Goal: Browse casually: Explore the website without a specific task or goal

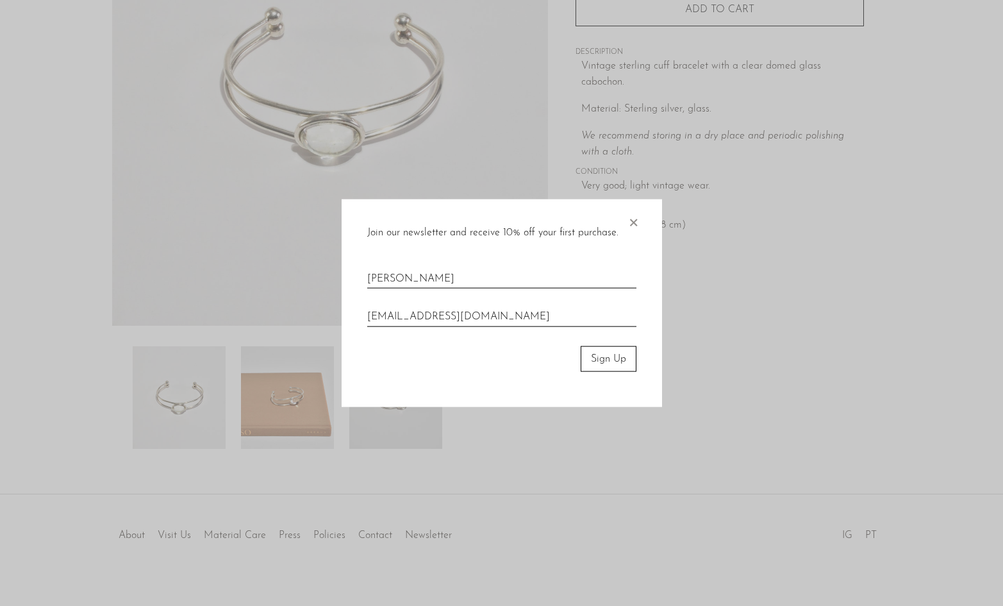
scroll to position [208, 0]
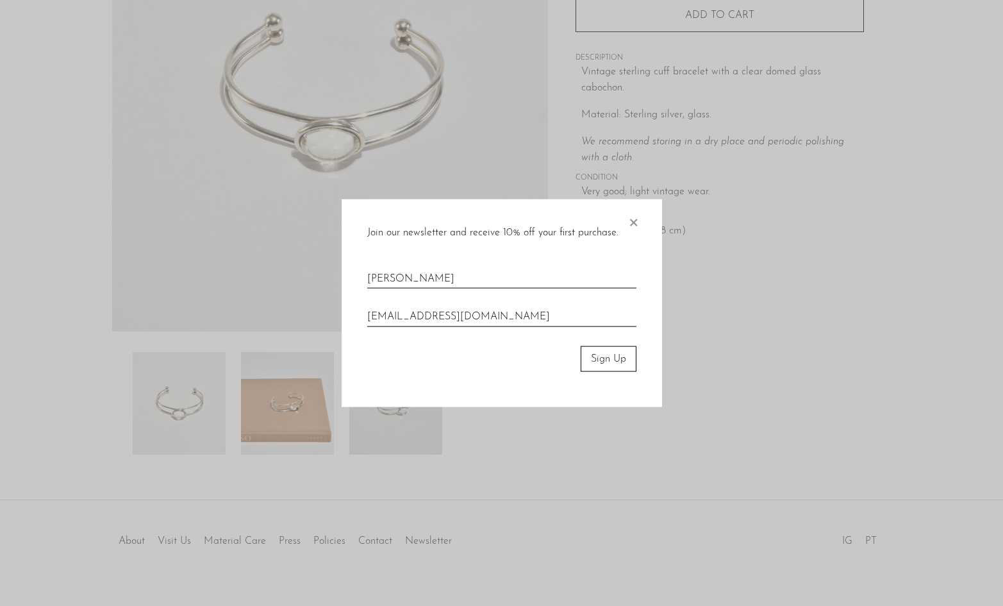
click at [635, 222] on span "×" at bounding box center [633, 219] width 13 height 41
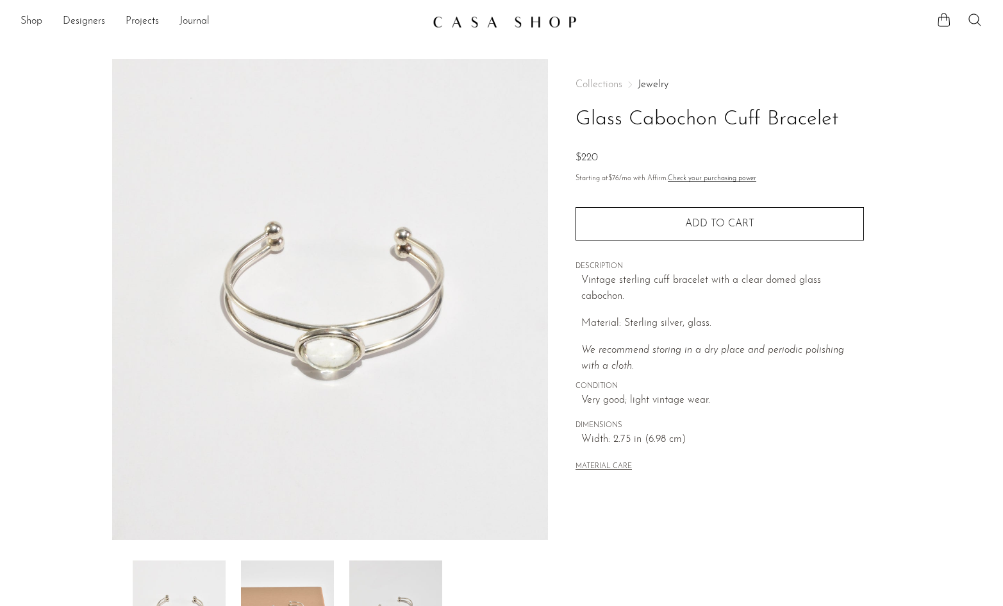
scroll to position [0, 0]
click at [31, 21] on link "Shop" at bounding box center [32, 21] width 22 height 17
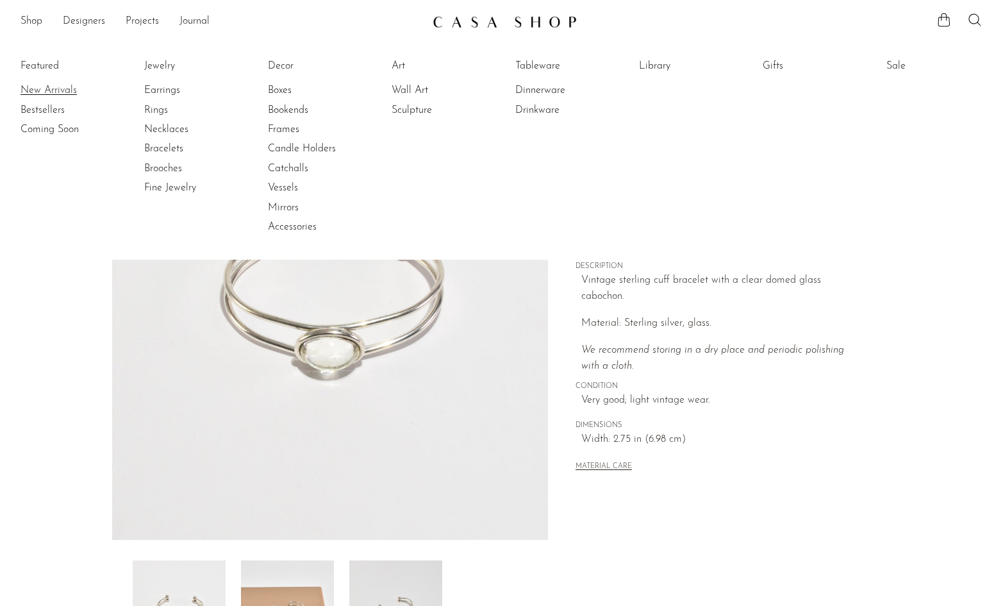
click at [67, 90] on link "New Arrivals" at bounding box center [69, 90] width 96 height 14
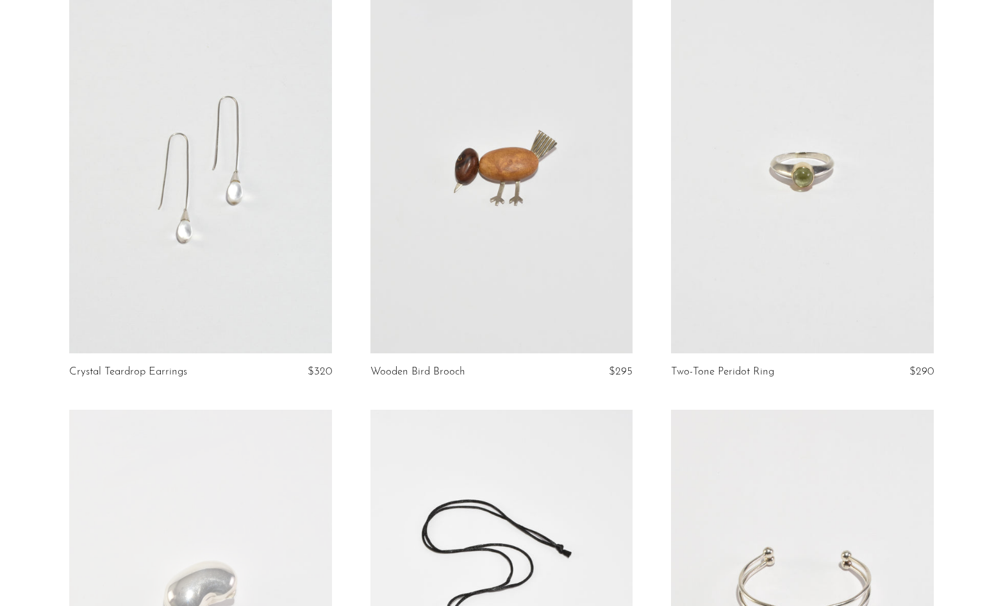
scroll to position [139, 0]
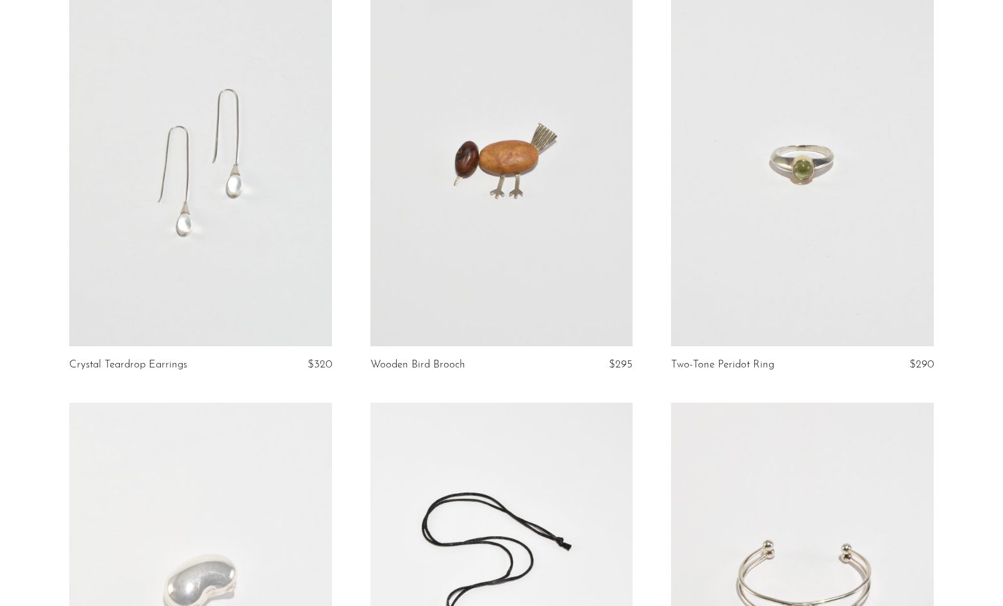
click at [802, 224] on link at bounding box center [802, 162] width 262 height 367
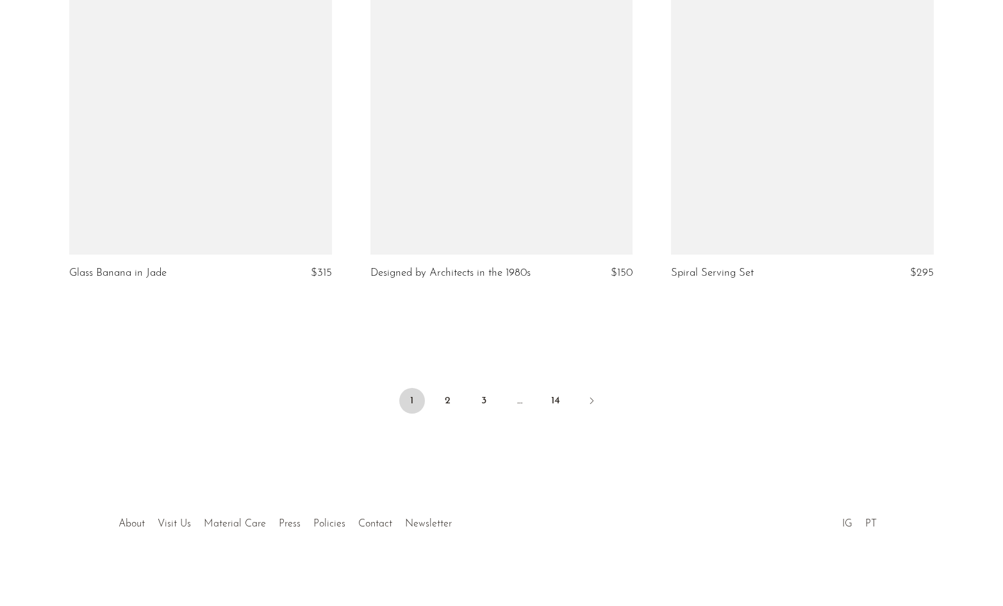
scroll to position [4907, 0]
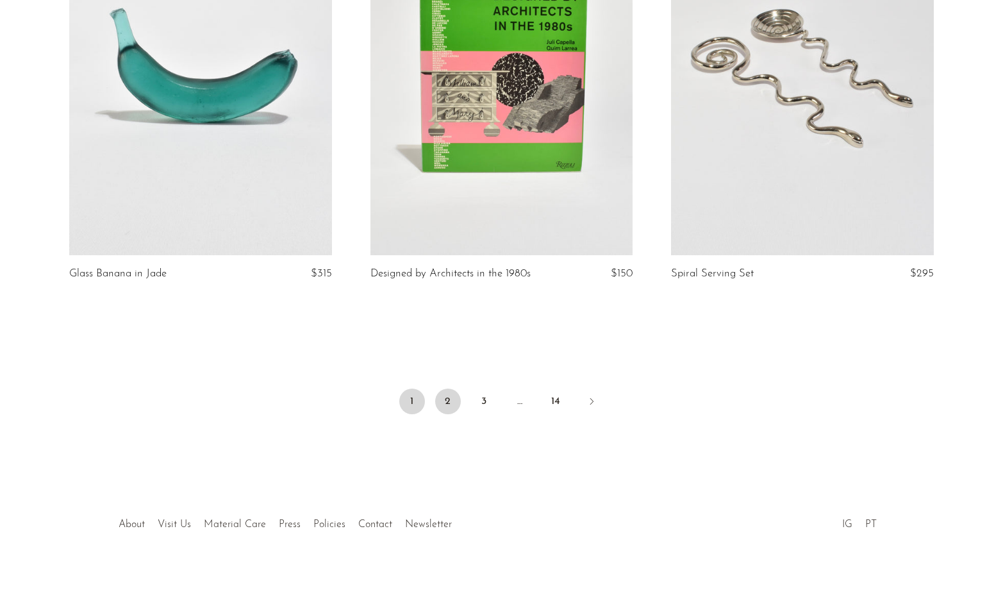
click at [446, 399] on link "2" at bounding box center [448, 401] width 26 height 26
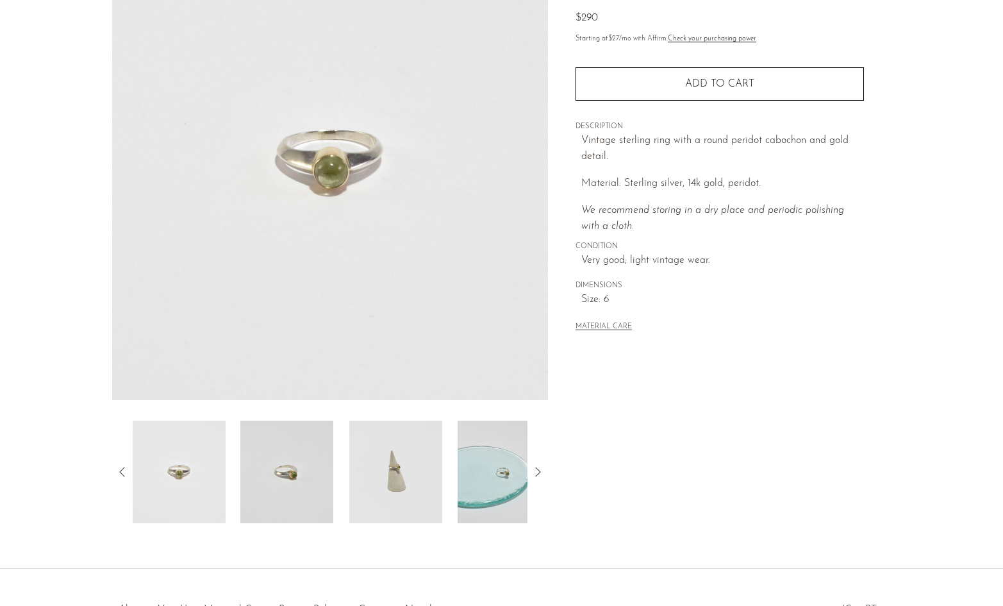
scroll to position [115, 0]
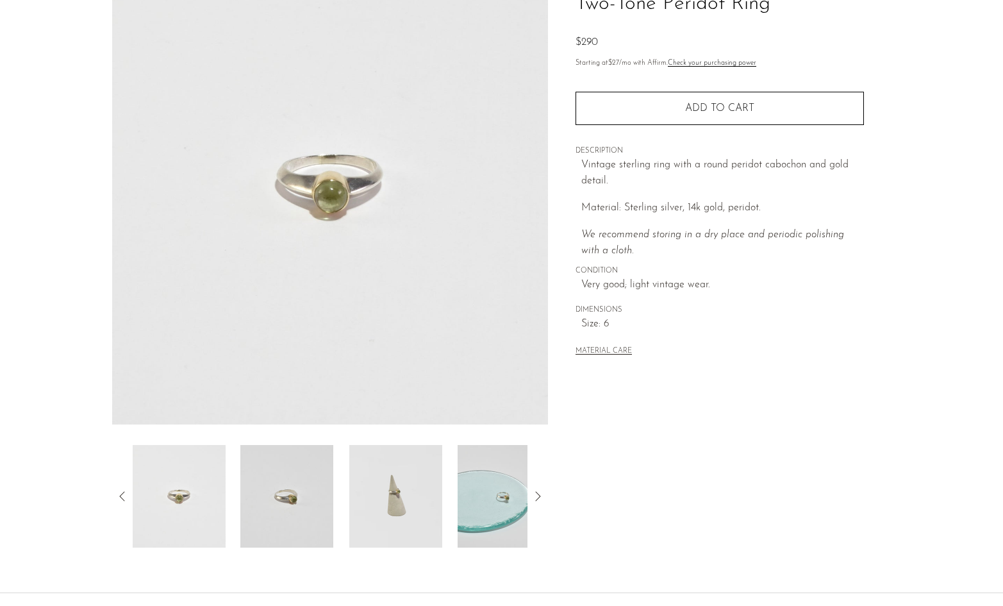
click at [390, 497] on img at bounding box center [395, 496] width 93 height 103
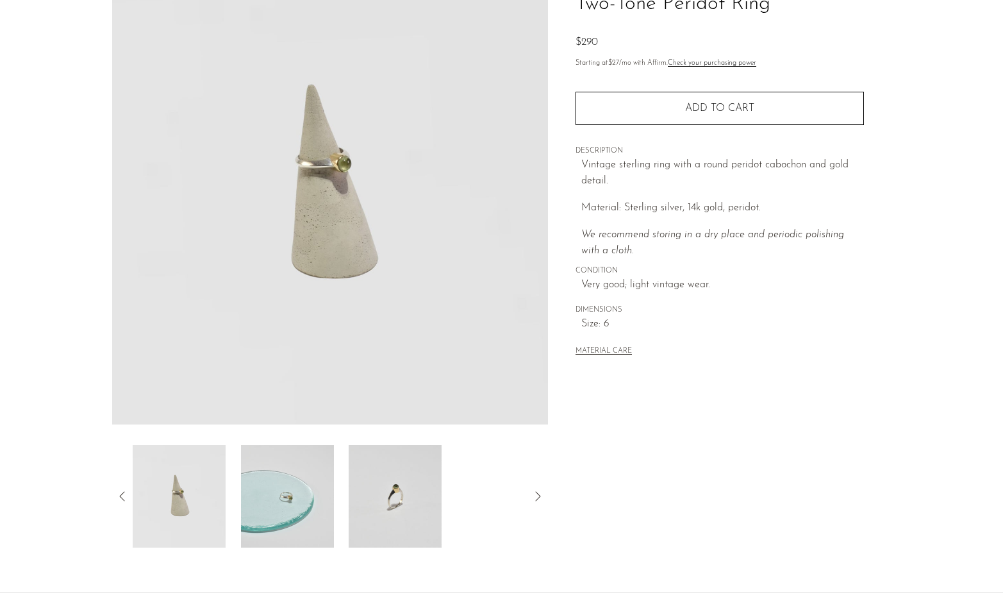
click at [394, 503] on img at bounding box center [395, 496] width 93 height 103
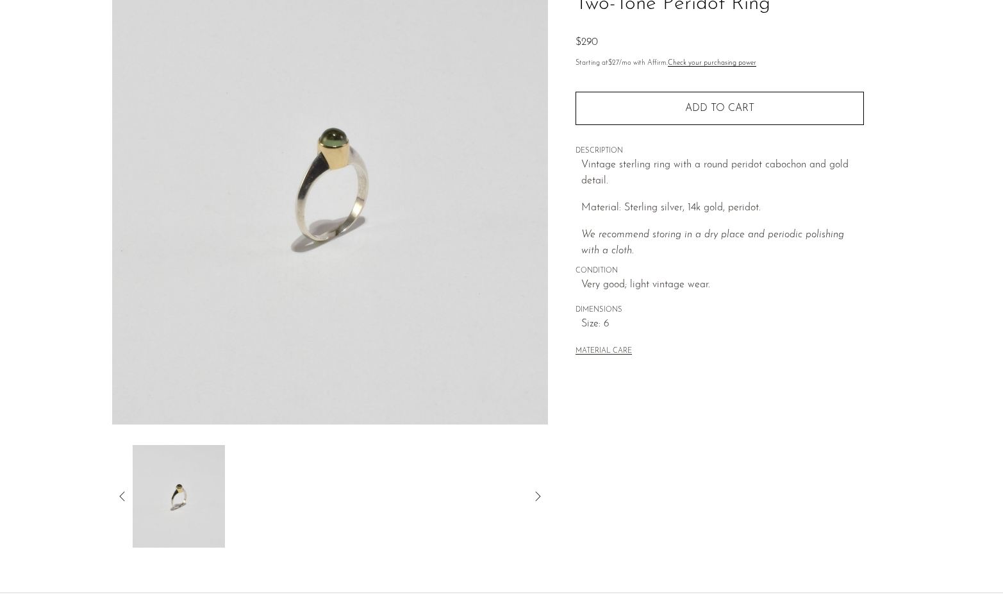
click at [118, 492] on icon at bounding box center [122, 495] width 15 height 15
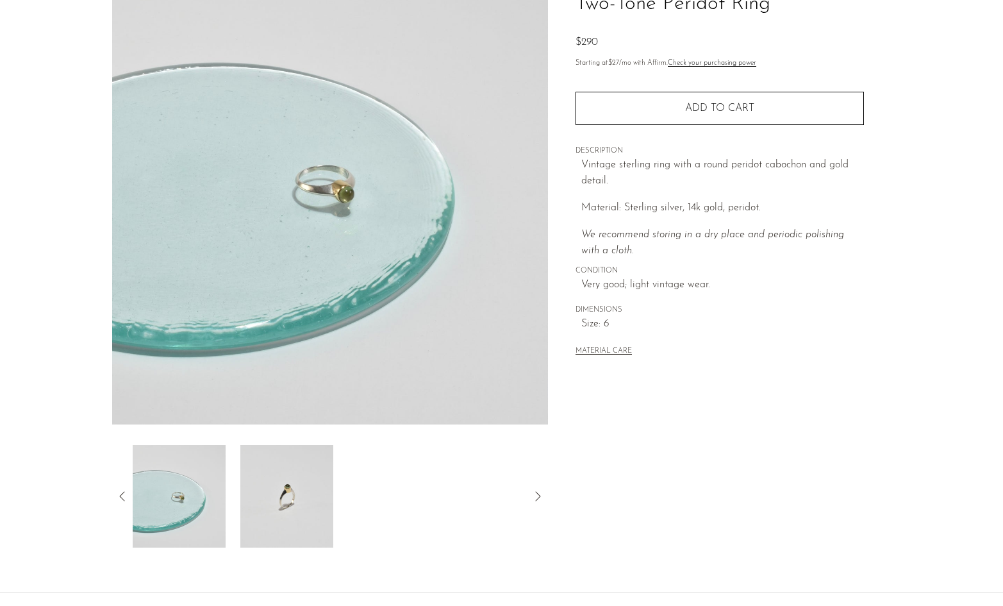
click at [117, 492] on icon at bounding box center [122, 495] width 15 height 15
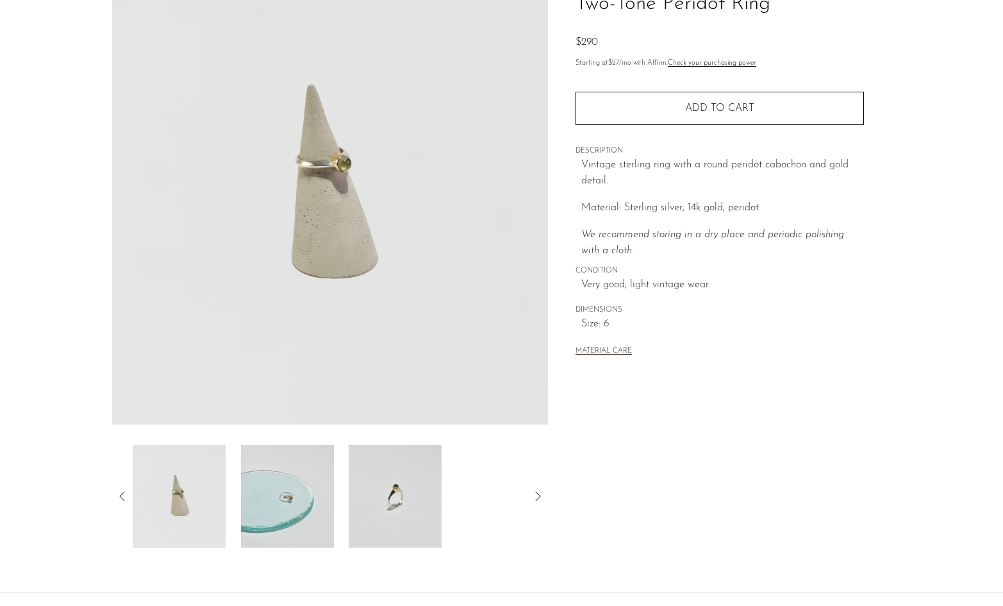
click at [117, 492] on icon at bounding box center [122, 495] width 15 height 15
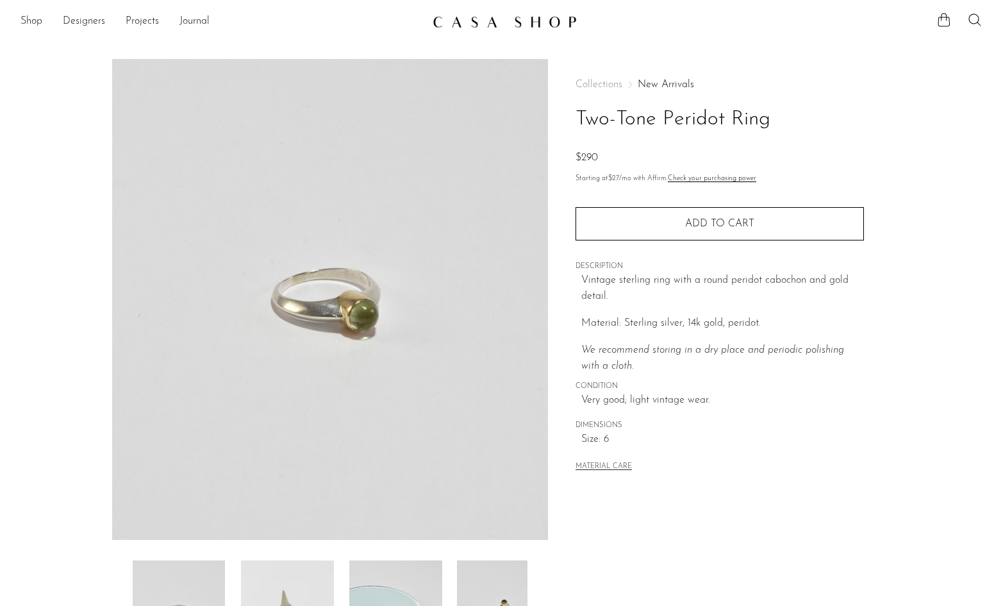
scroll to position [0, 0]
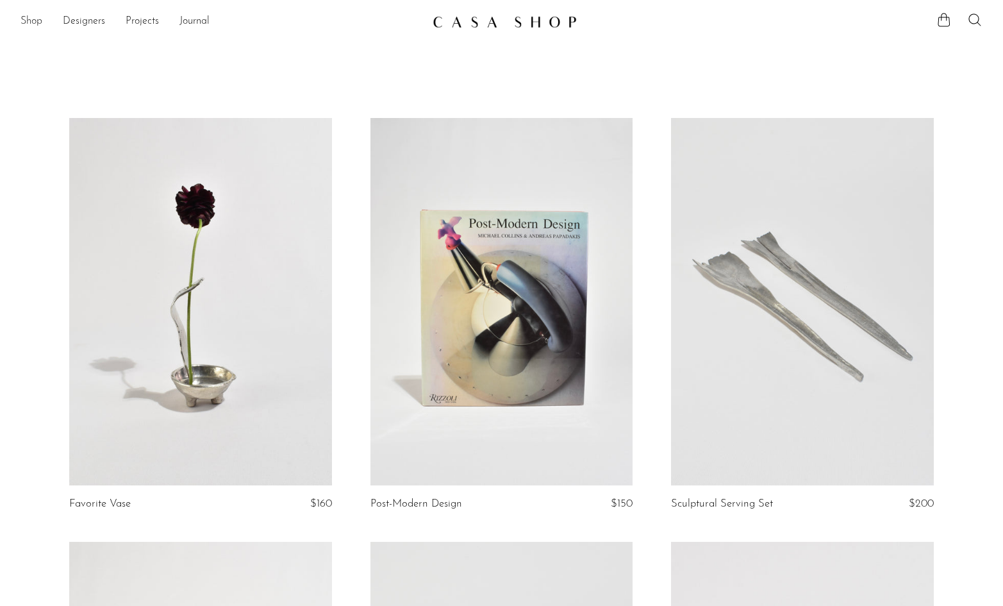
click at [34, 17] on link "Shop" at bounding box center [32, 21] width 22 height 17
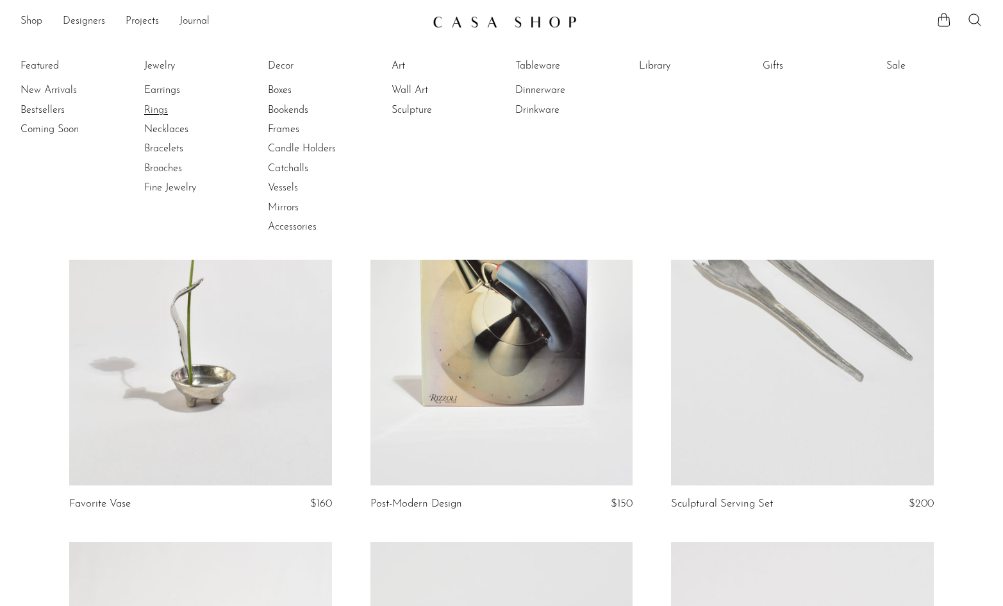
click at [158, 113] on link "Rings" at bounding box center [192, 110] width 96 height 14
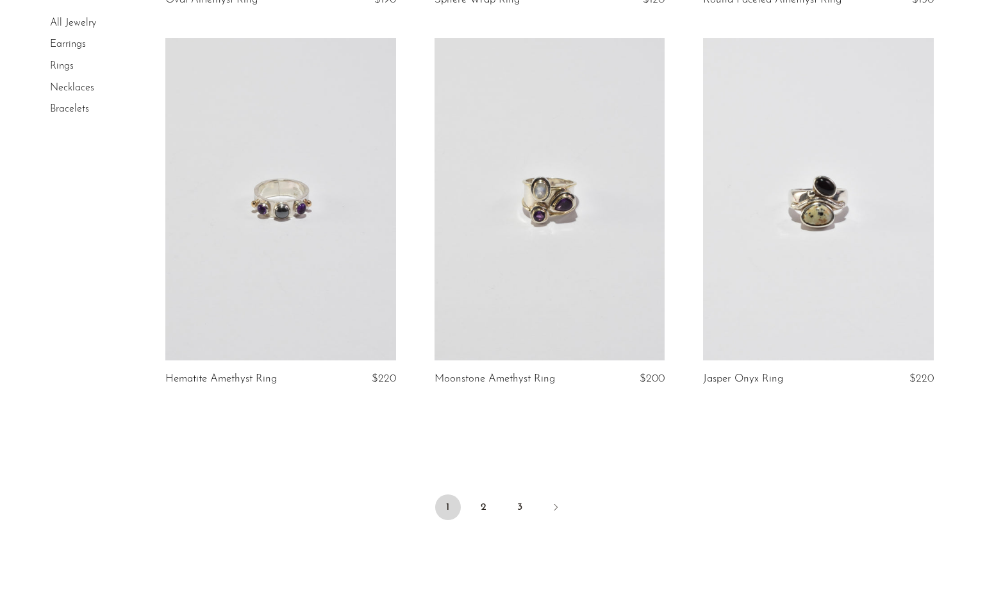
scroll to position [4277, 0]
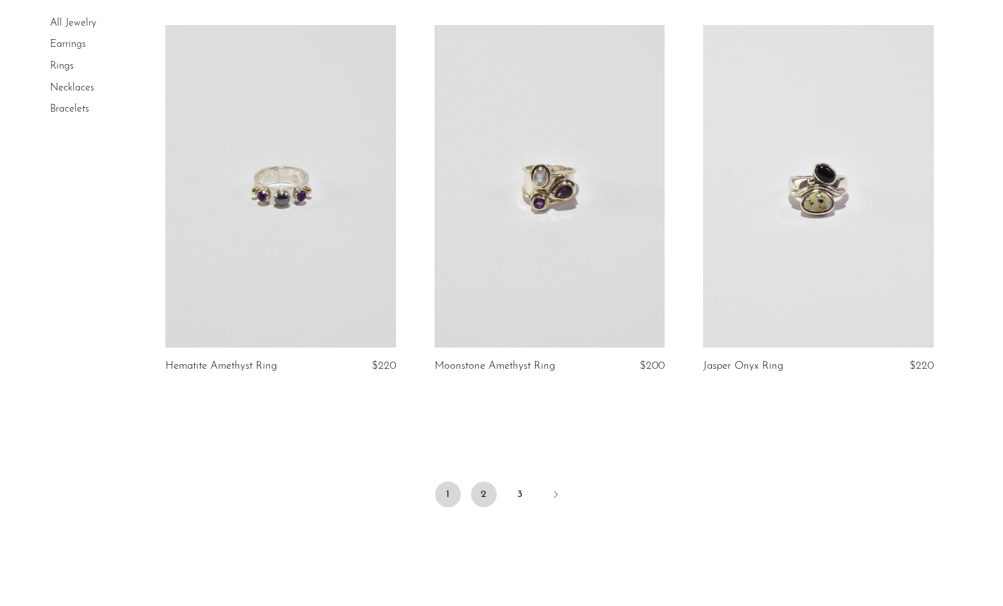
click at [485, 494] on link "2" at bounding box center [484, 494] width 26 height 26
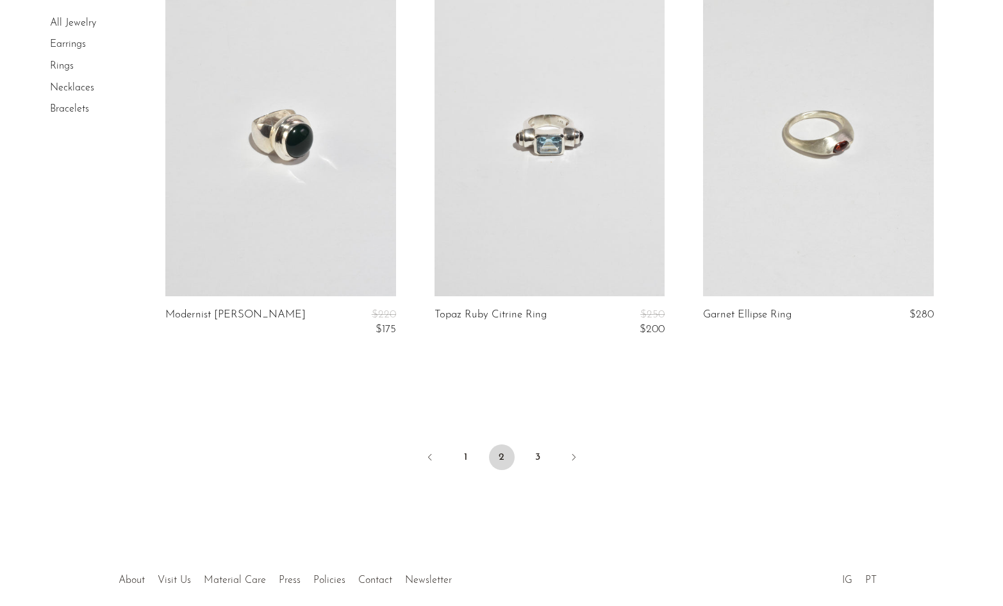
scroll to position [4368, 0]
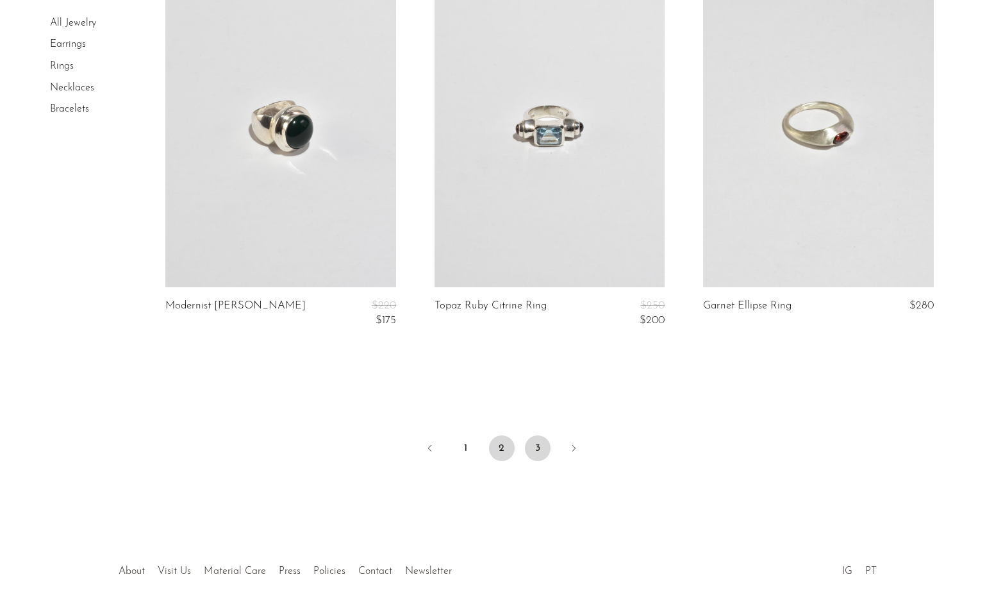
click at [533, 441] on link "3" at bounding box center [538, 448] width 26 height 26
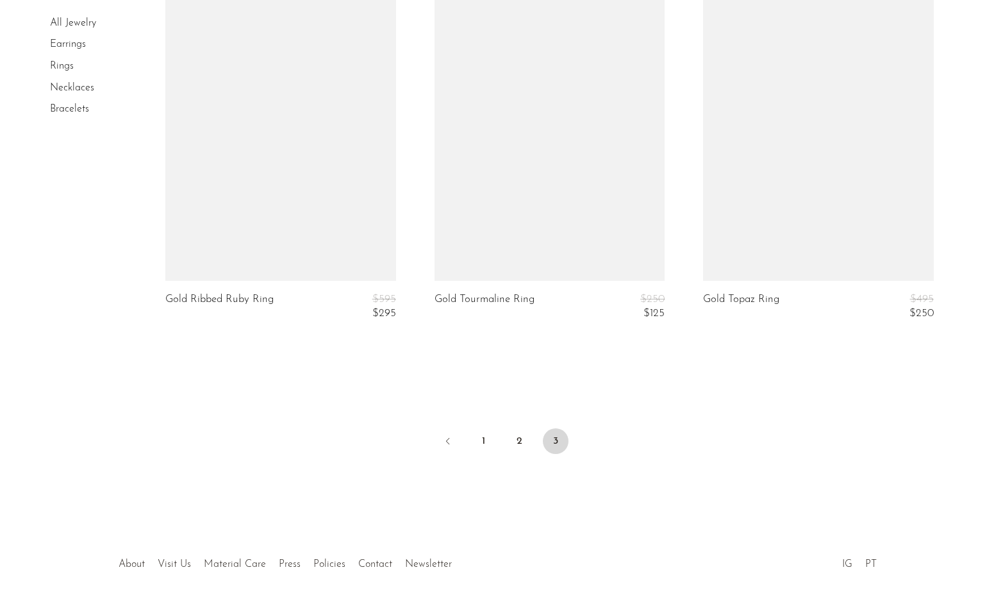
scroll to position [3704, 0]
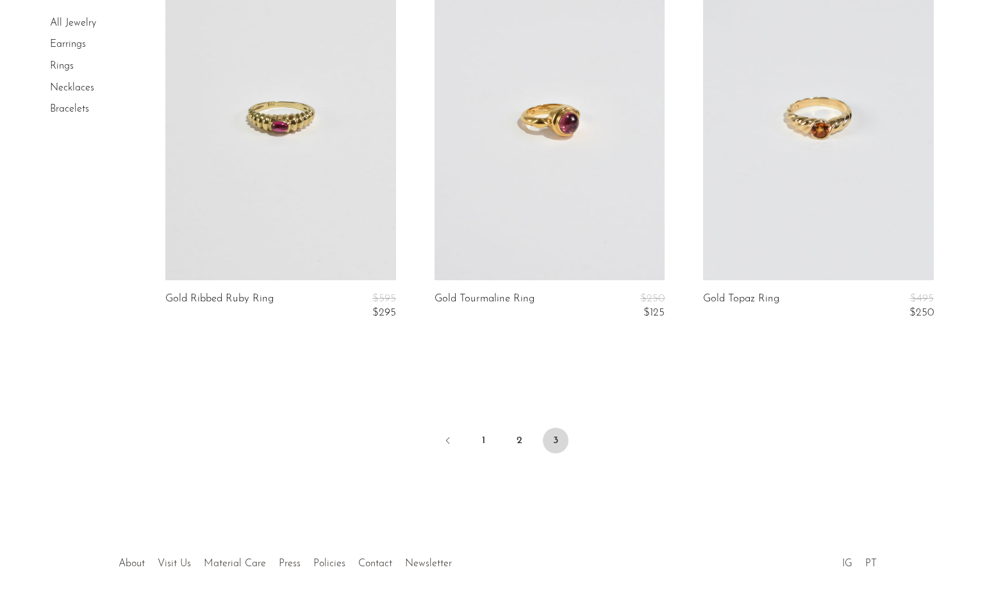
click at [782, 106] on link at bounding box center [818, 118] width 230 height 322
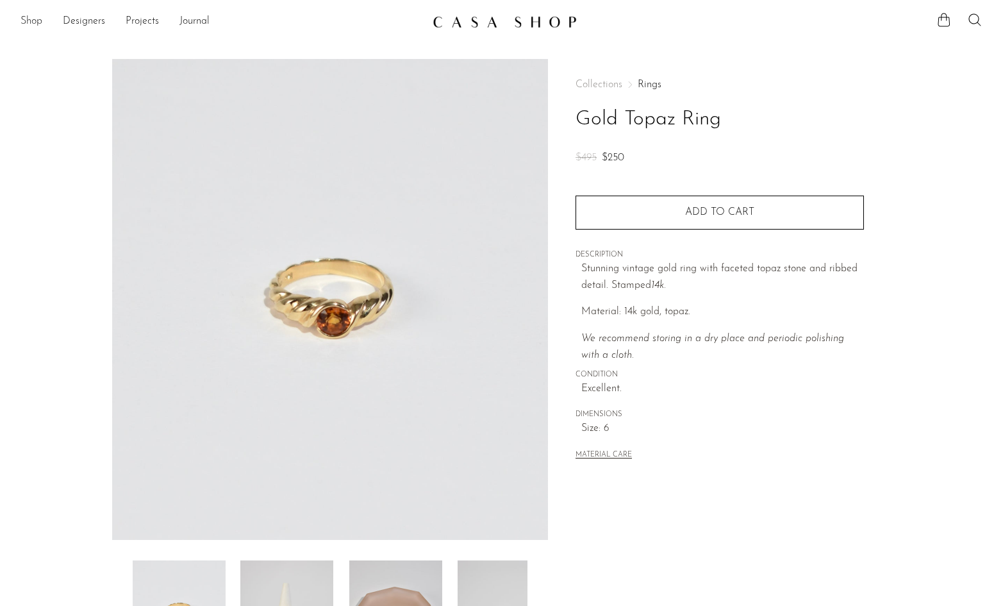
click at [31, 23] on link "Shop" at bounding box center [32, 21] width 22 height 17
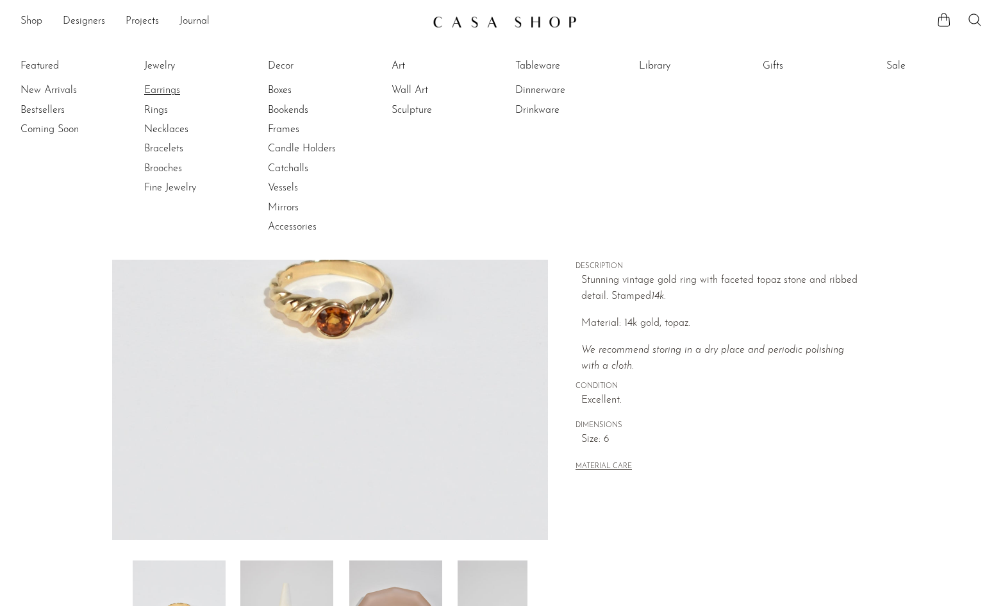
click at [155, 92] on link "Earrings" at bounding box center [192, 90] width 96 height 14
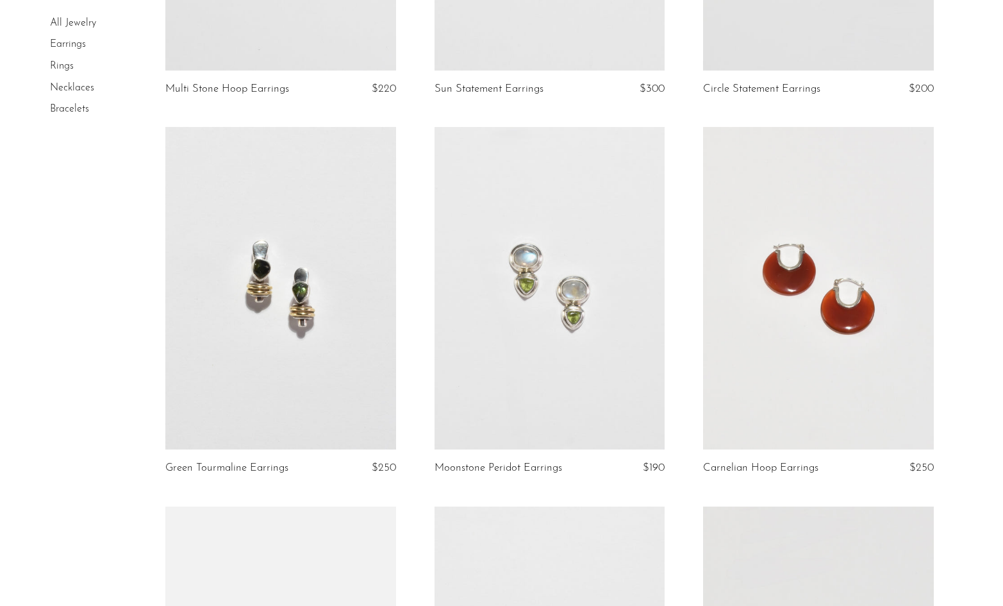
scroll to position [750, 0]
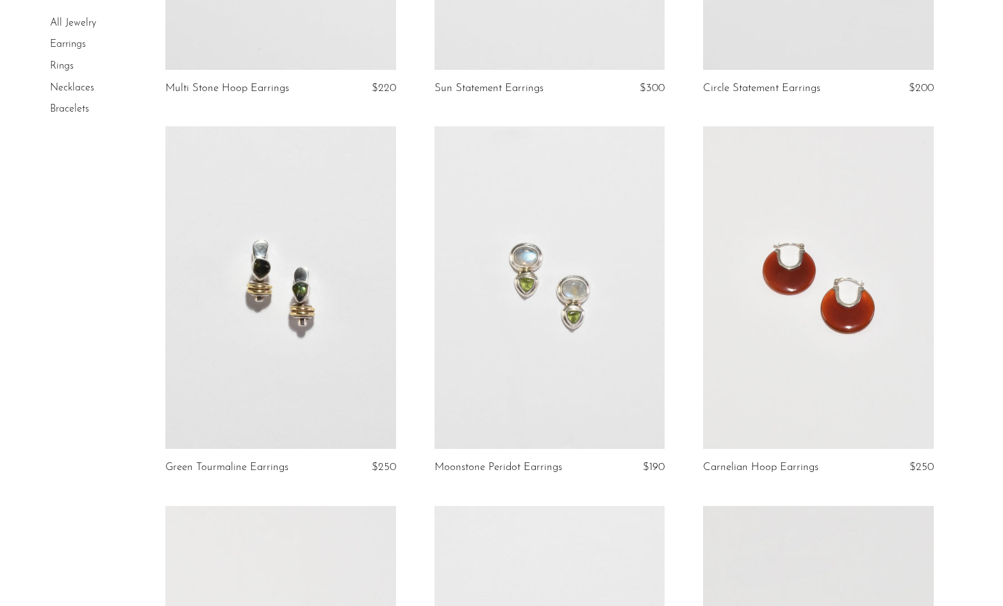
click at [784, 328] on link at bounding box center [818, 287] width 230 height 322
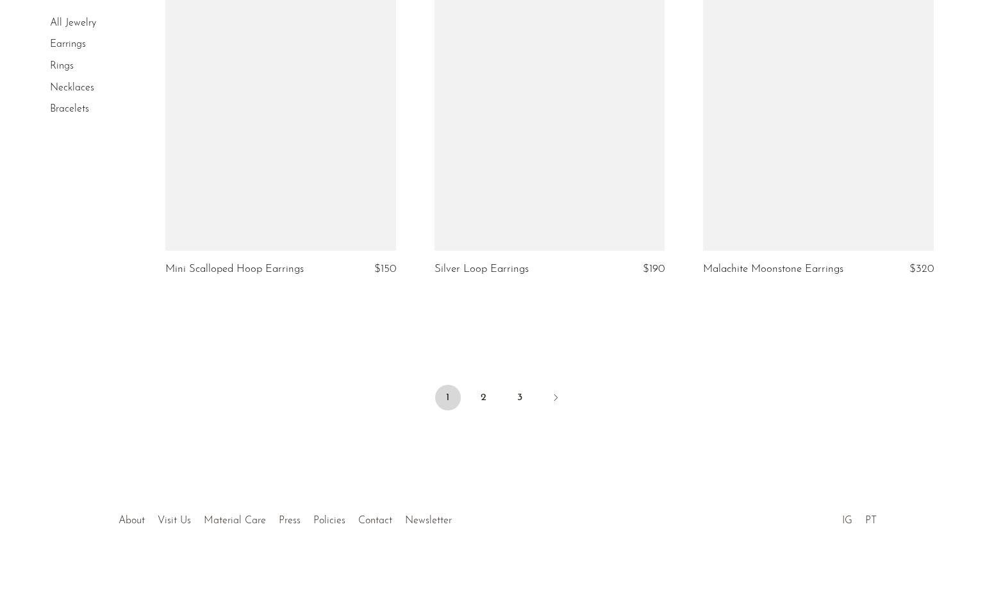
scroll to position [4381, 0]
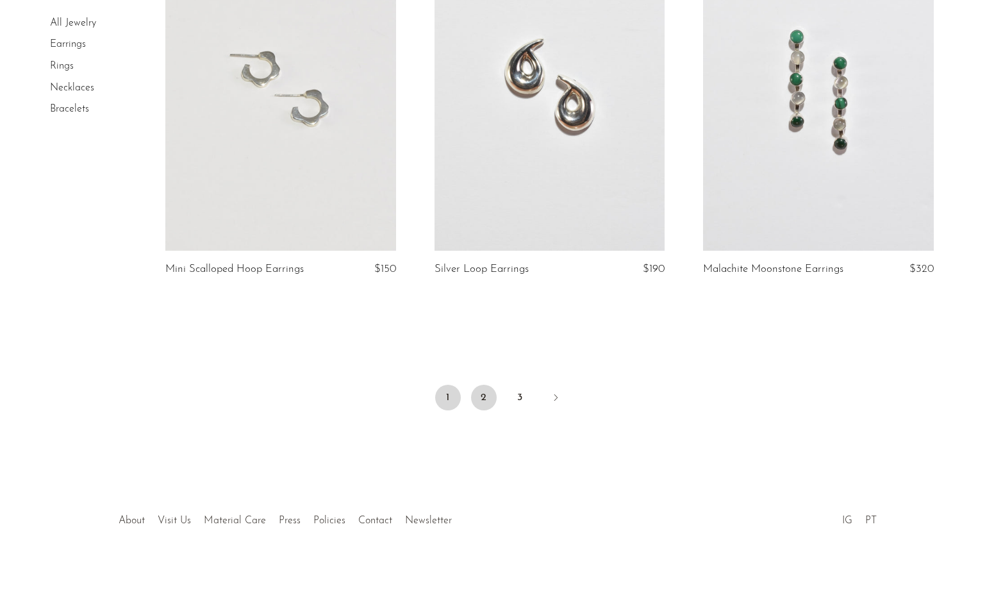
click at [479, 395] on link "2" at bounding box center [484, 398] width 26 height 26
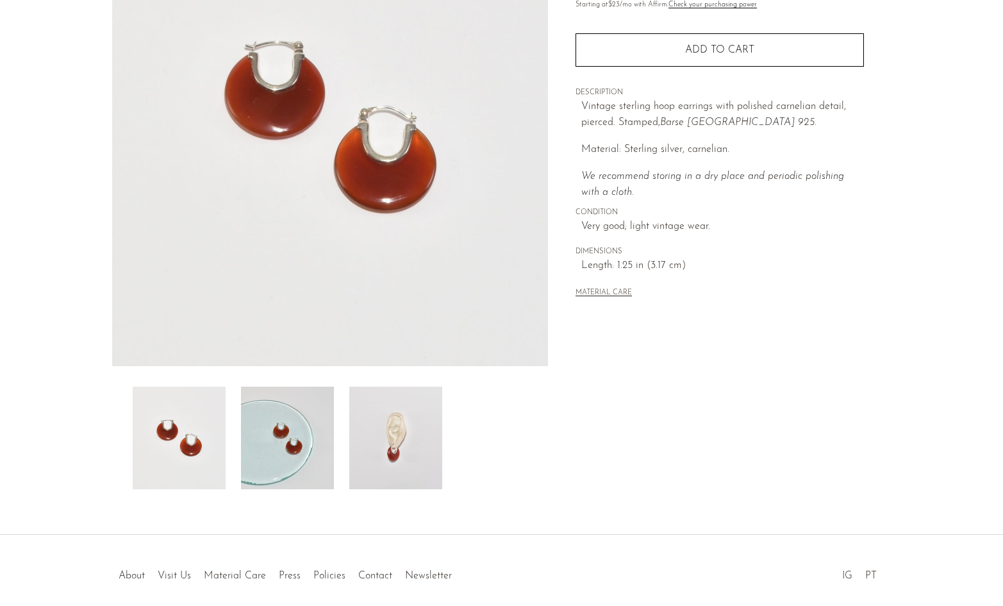
scroll to position [190, 0]
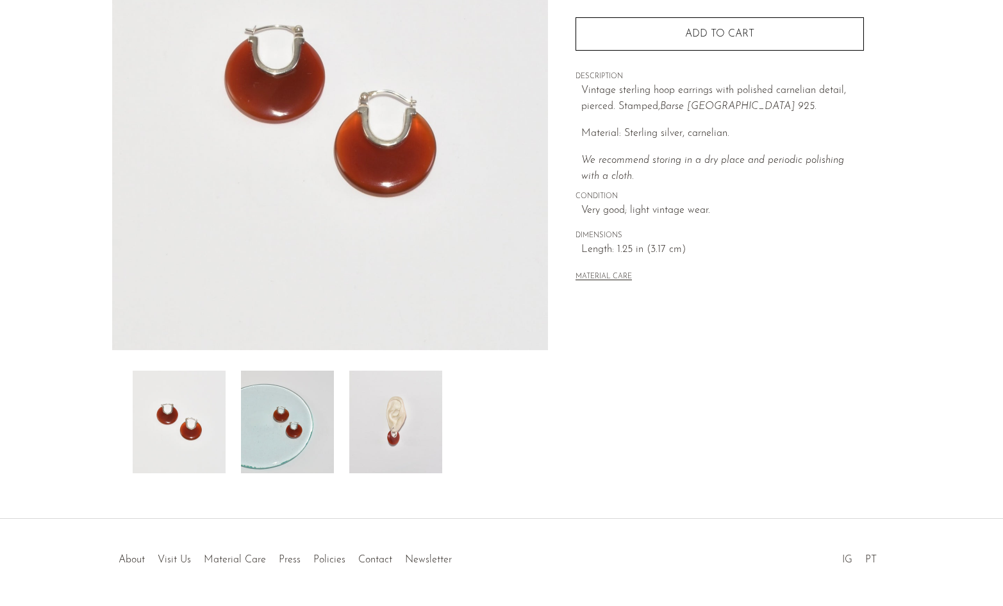
click at [385, 437] on img at bounding box center [395, 421] width 93 height 103
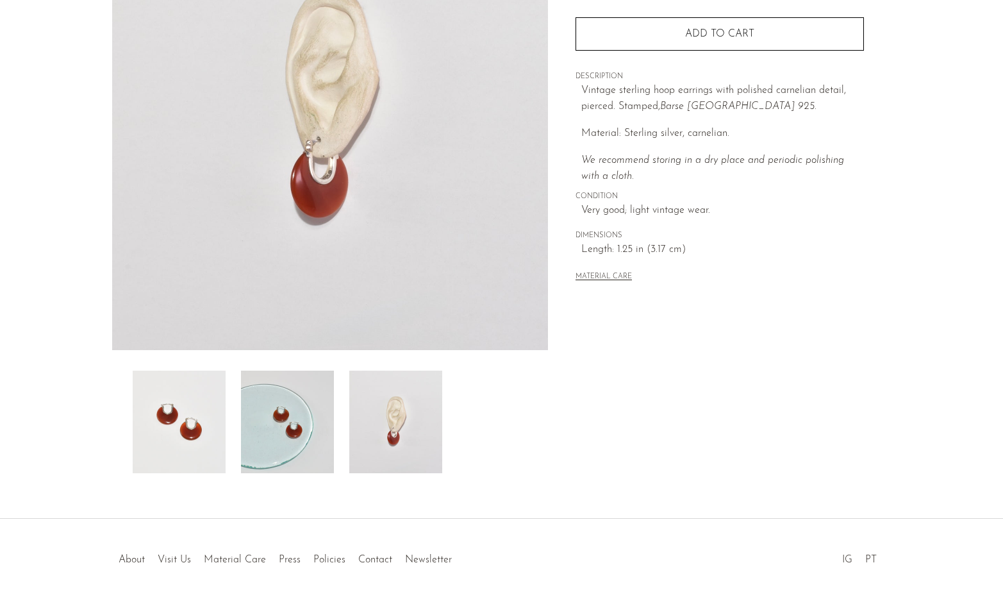
click at [289, 412] on img at bounding box center [287, 421] width 93 height 103
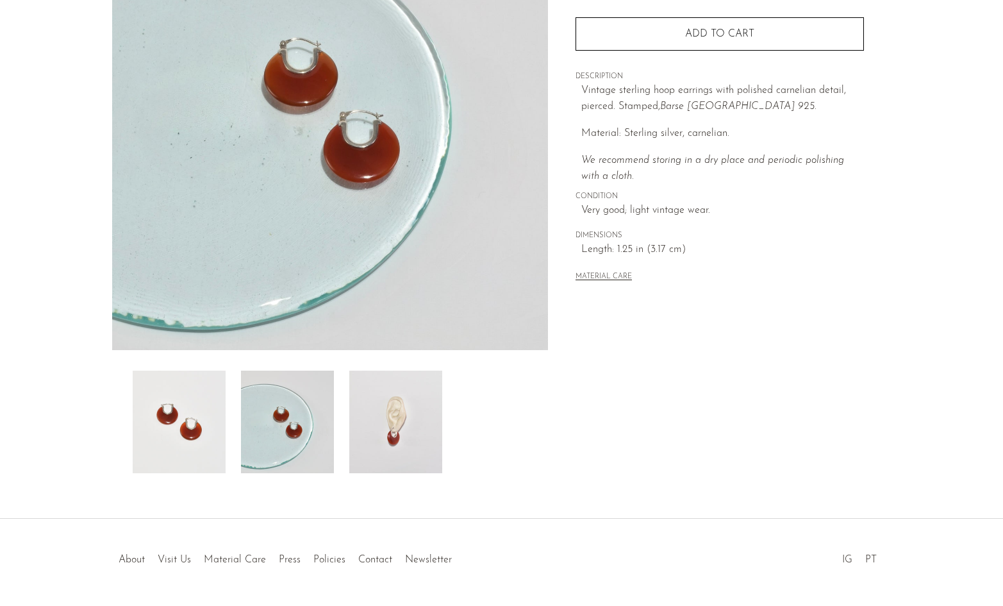
click at [165, 407] on img at bounding box center [179, 421] width 93 height 103
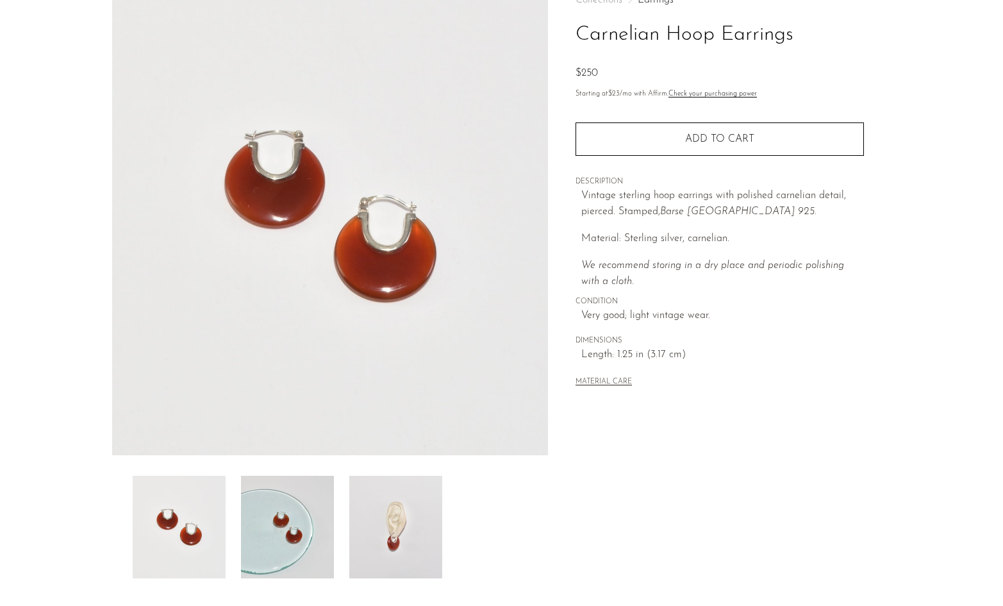
scroll to position [83, 0]
click at [406, 538] on img at bounding box center [395, 528] width 93 height 103
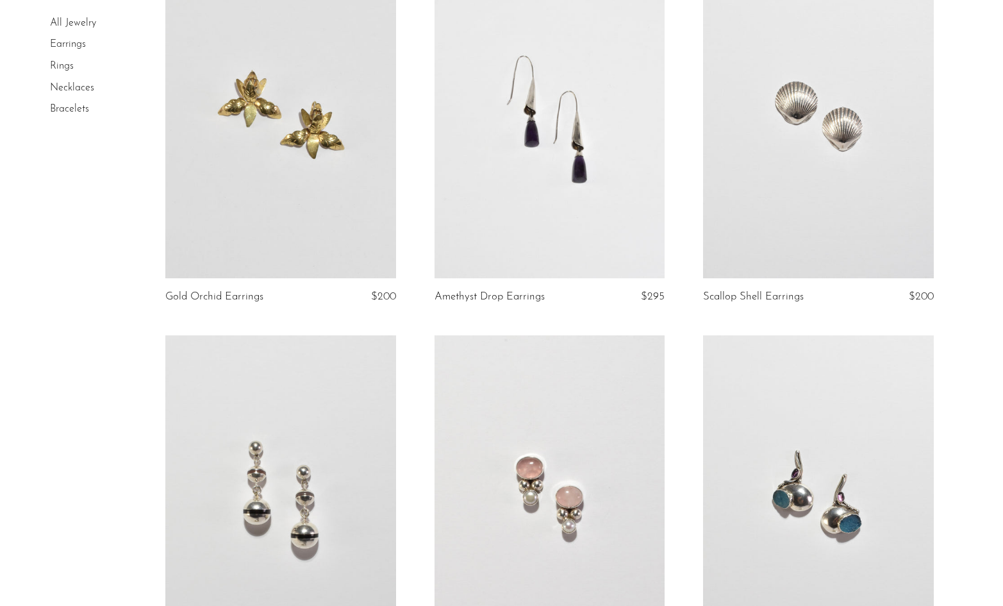
scroll to position [1317, 0]
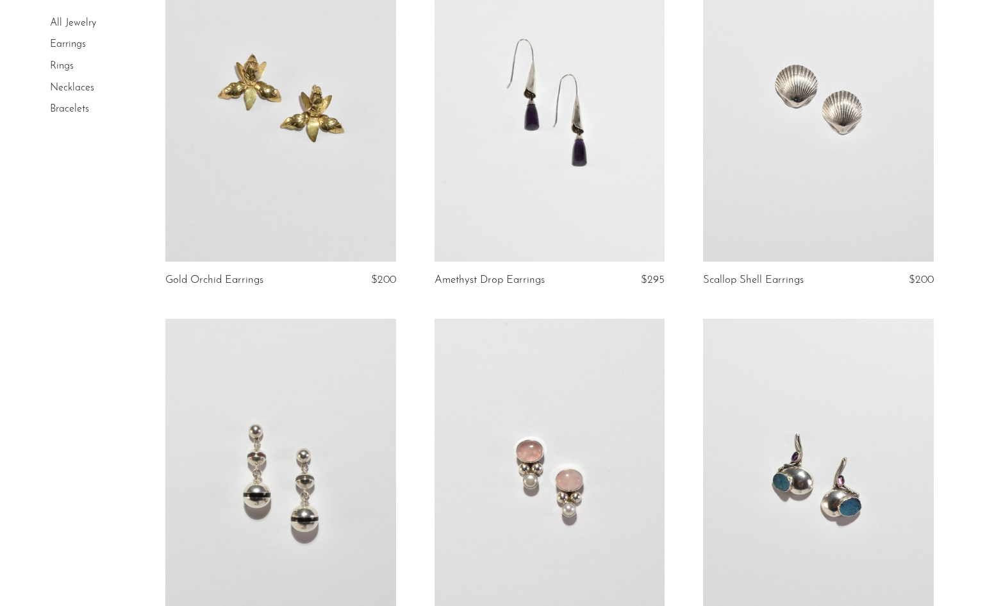
click at [542, 165] on link at bounding box center [550, 100] width 230 height 322
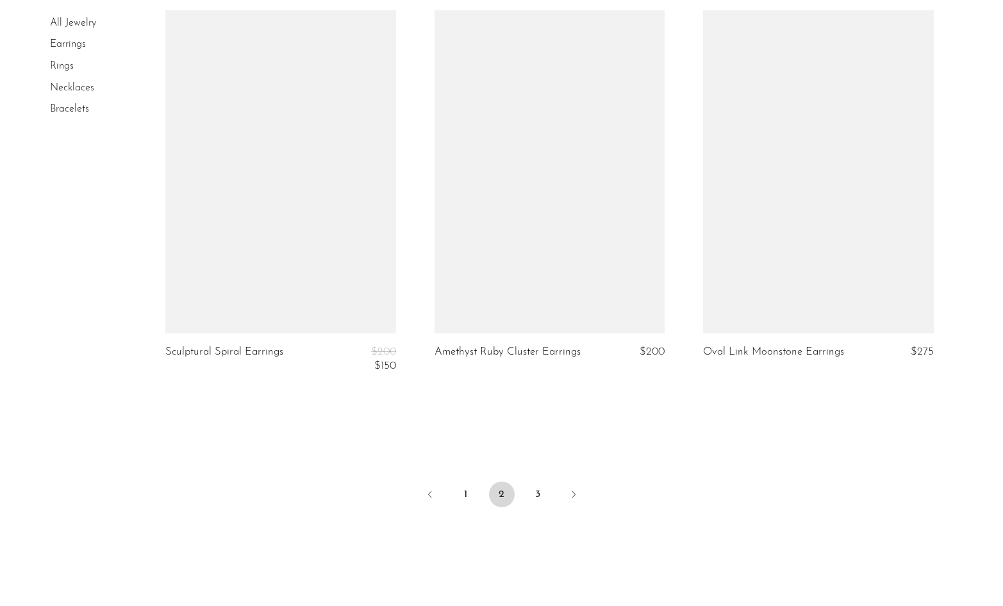
scroll to position [4304, 0]
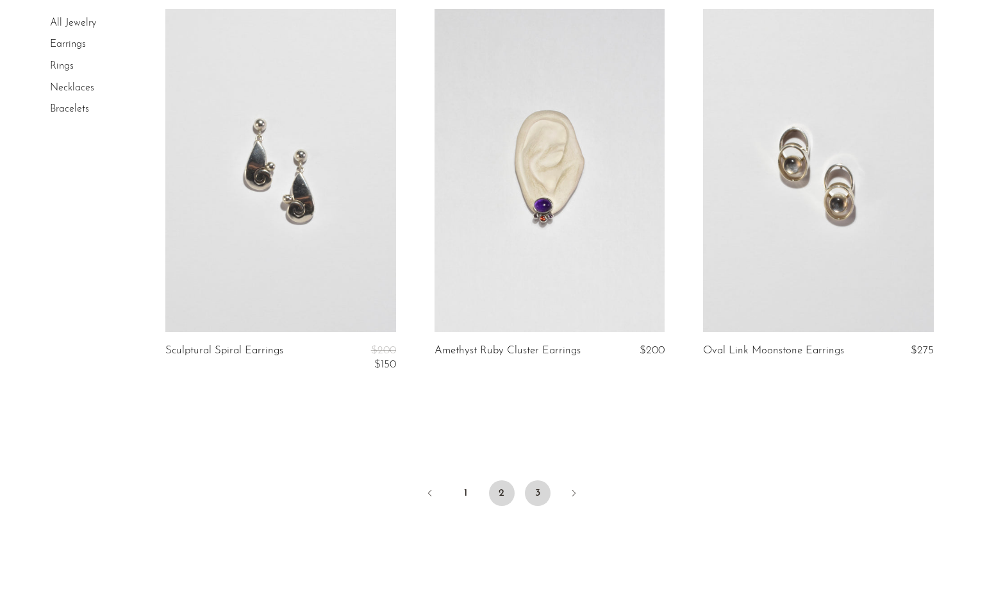
click at [540, 480] on link "3" at bounding box center [538, 493] width 26 height 26
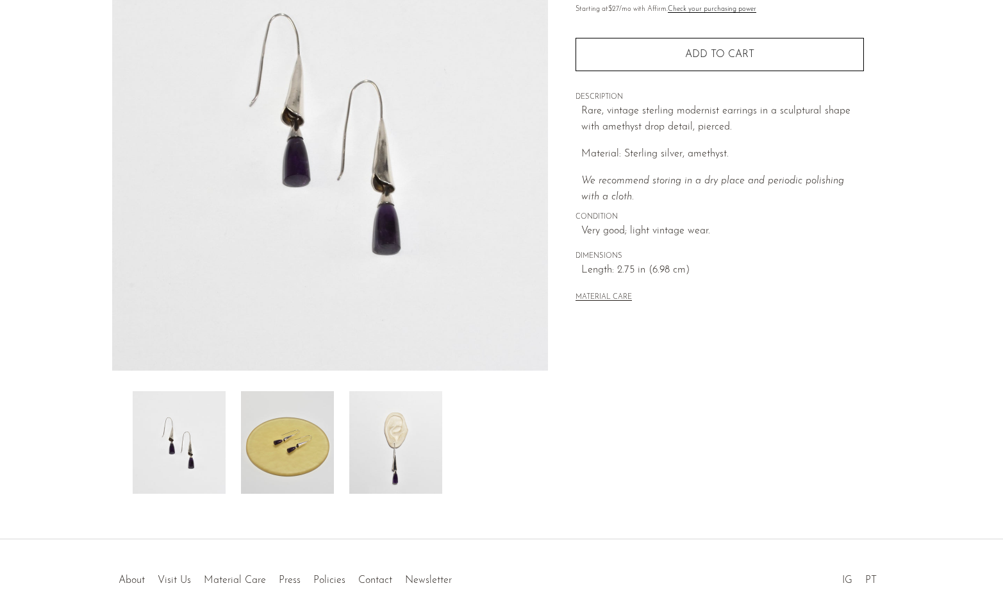
scroll to position [202, 0]
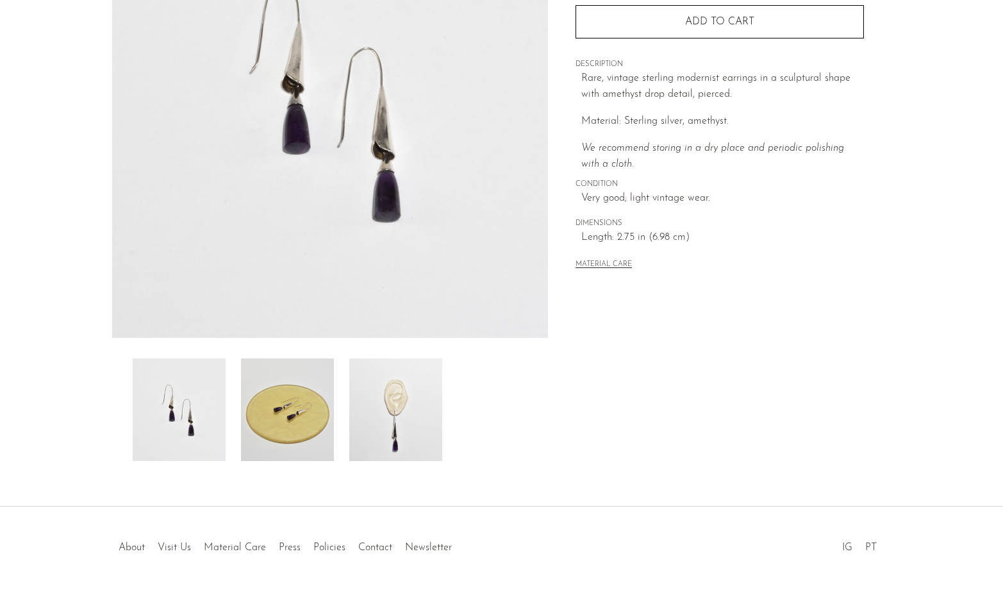
click at [391, 428] on img at bounding box center [395, 409] width 93 height 103
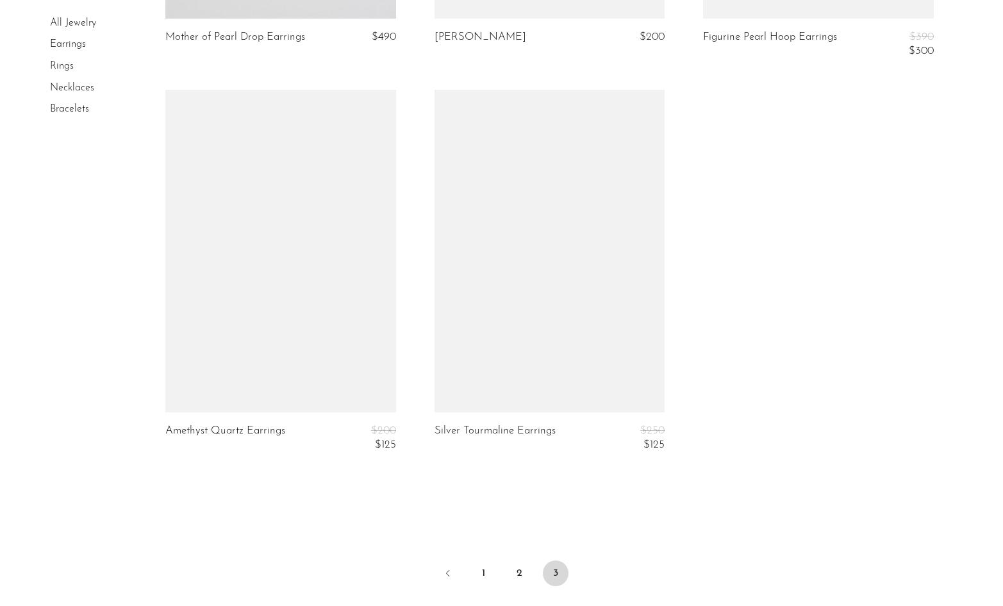
scroll to position [3165, 0]
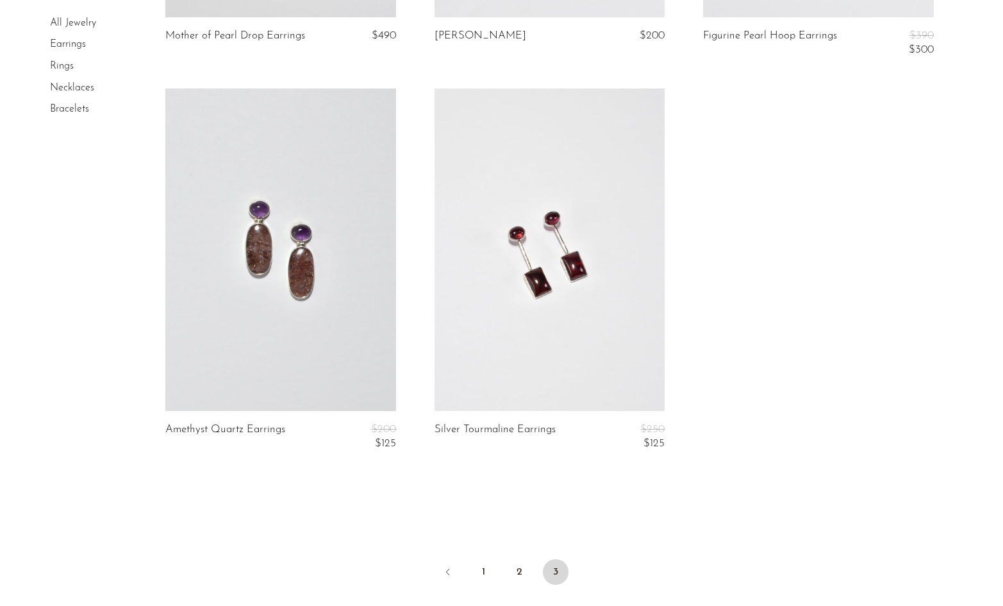
click at [56, 86] on link "Necklaces" at bounding box center [72, 88] width 44 height 10
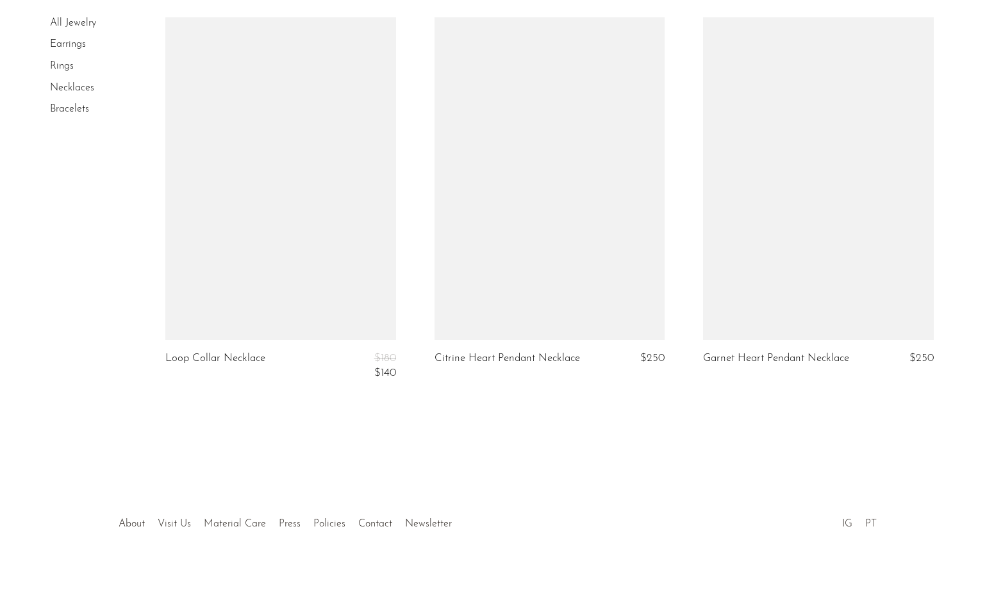
scroll to position [4370, 0]
